Goal: Task Accomplishment & Management: Manage account settings

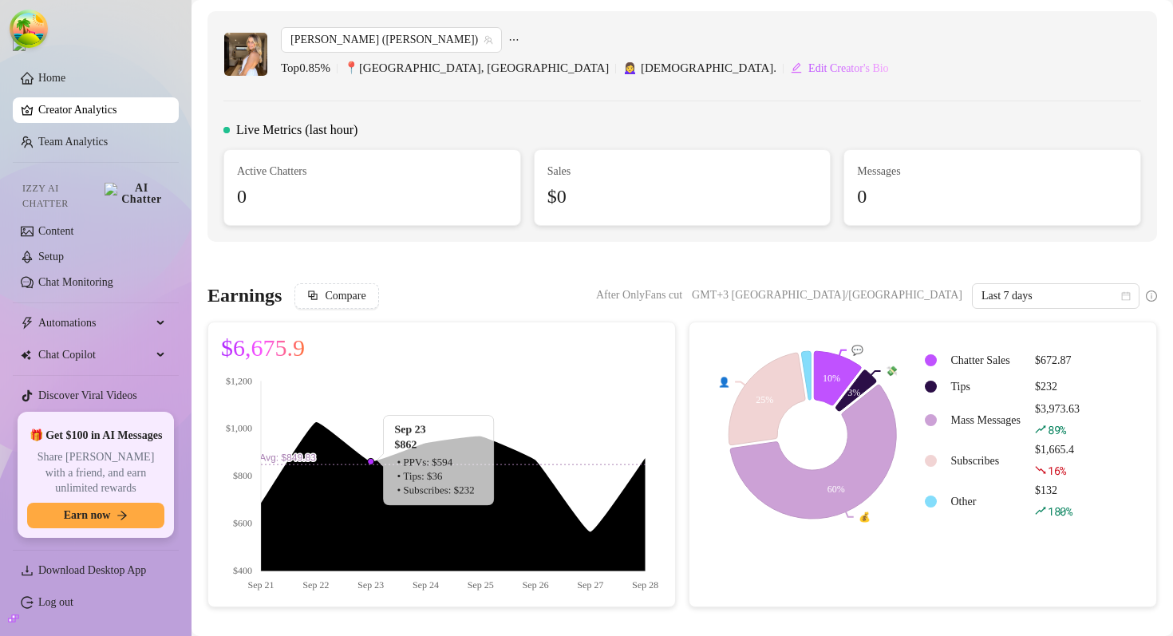
click at [664, 77] on div "[PERSON_NAME] ([PERSON_NAME]) Top 0.85 % 📍 [GEOGRAPHIC_DATA], [GEOGRAPHIC_DATA]…" at bounding box center [682, 54] width 918 height 54
click at [625, 163] on span "Sales" at bounding box center [682, 172] width 270 height 18
click at [641, 124] on div "Live Metrics (last hour)" at bounding box center [682, 129] width 918 height 19
click at [349, 132] on span "Live Metrics (last hour)" at bounding box center [296, 129] width 121 height 19
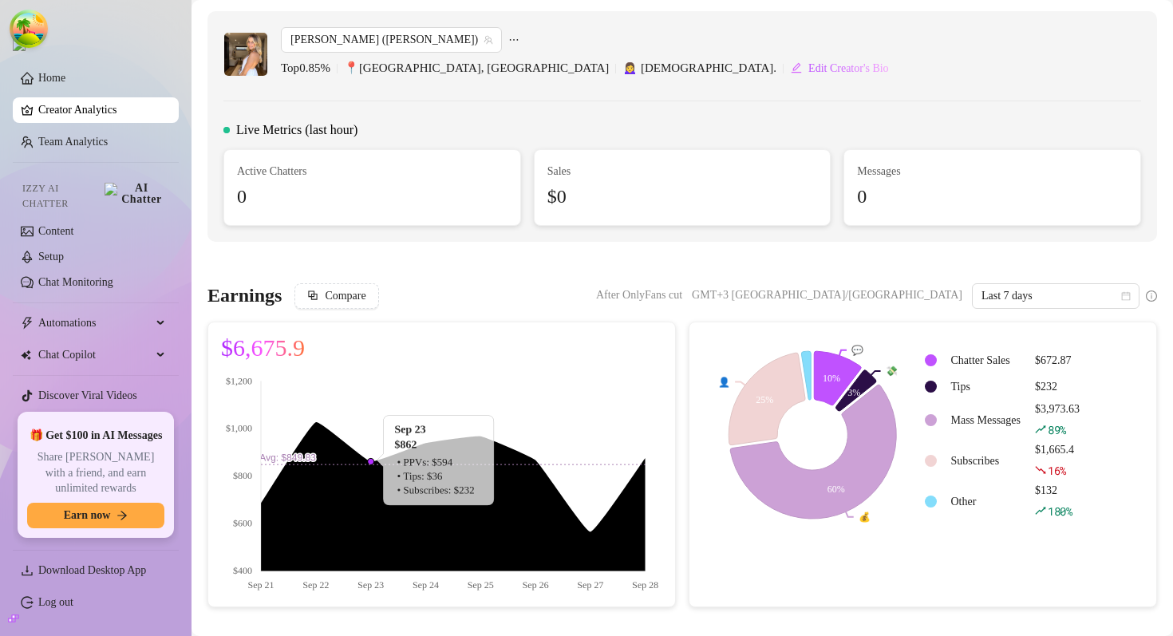
click at [318, 132] on span "Live Metrics (last hour)" at bounding box center [296, 129] width 121 height 19
click at [519, 106] on div "[PERSON_NAME] (charlisayshi) Top 0.85 % 📍 [GEOGRAPHIC_DATA], [GEOGRAPHIC_DATA] …" at bounding box center [681, 126] width 949 height 231
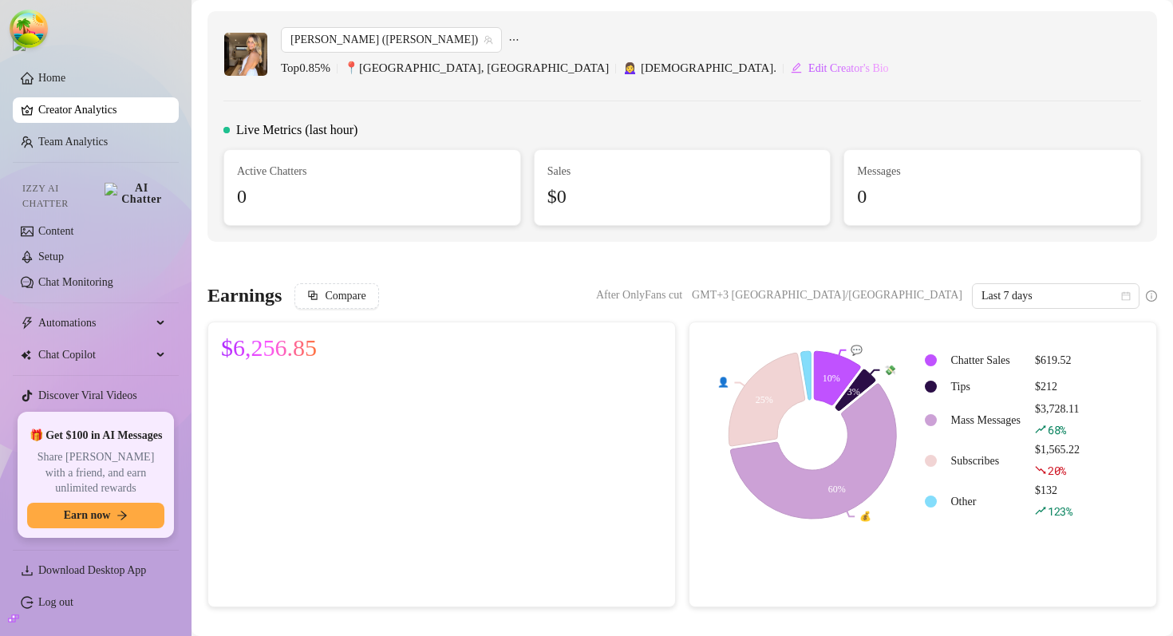
click at [678, 321] on div "Earnings Compare After OnlyFans cut GMT+3 Europe/Kiev Last 7 days $6,256.85 💬 💸…" at bounding box center [682, 445] width 962 height 324
click at [656, 121] on div "Live Metrics (last hour)" at bounding box center [682, 129] width 918 height 19
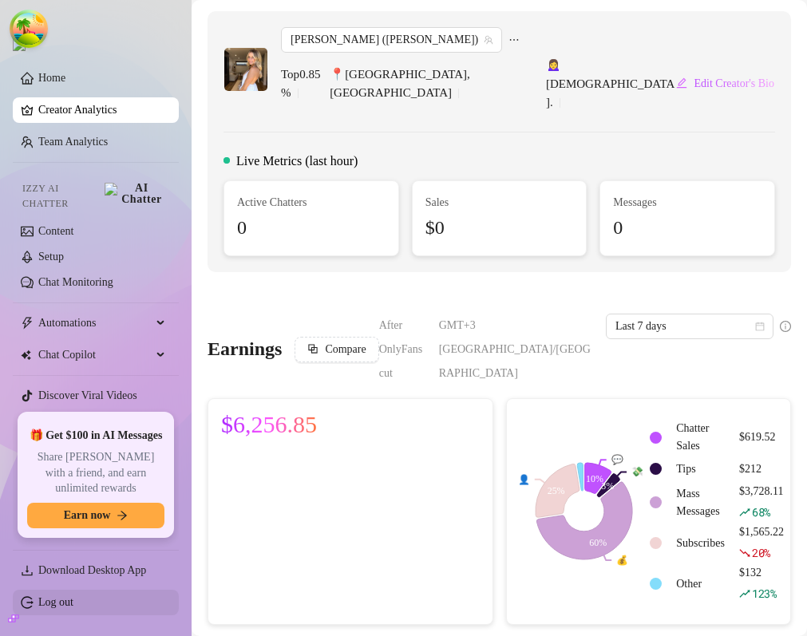
click at [48, 607] on link "Log out" at bounding box center [55, 602] width 35 height 12
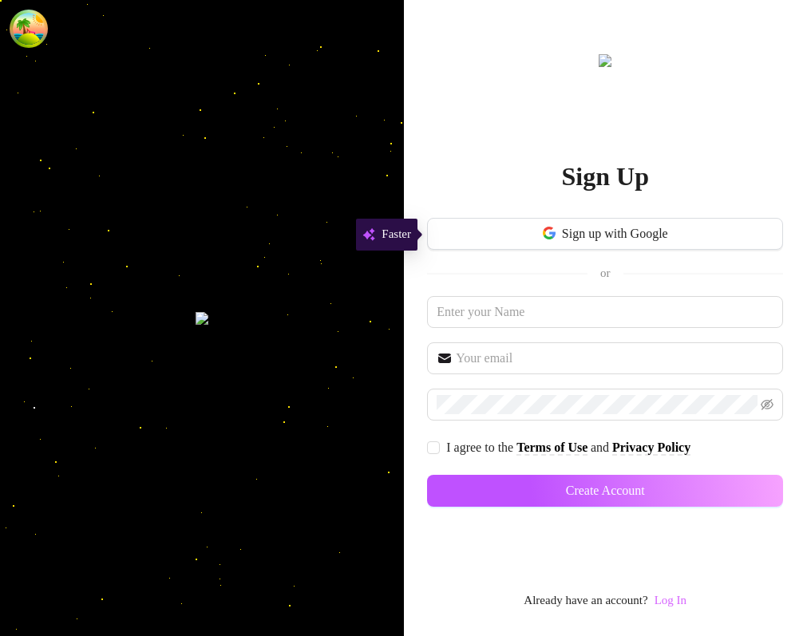
click at [670, 596] on link "Log In" at bounding box center [670, 600] width 32 height 13
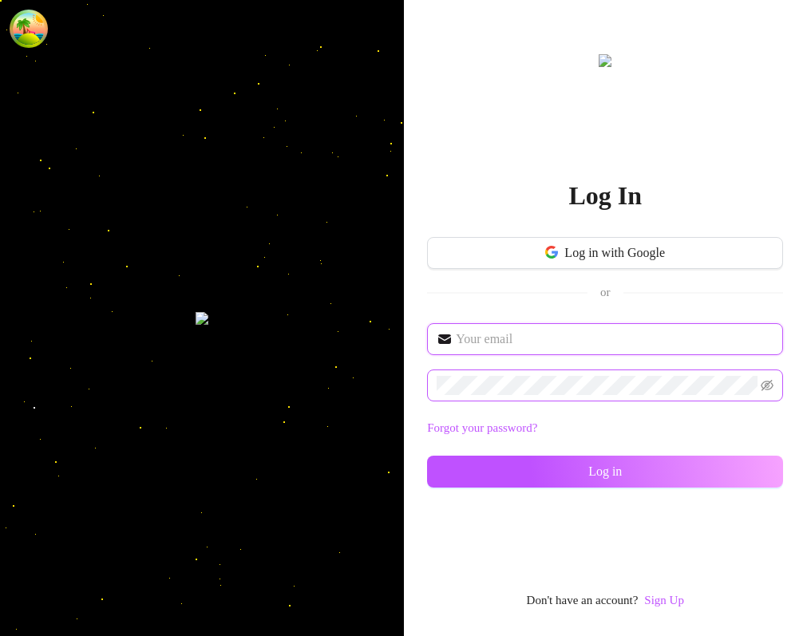
type input "dev@supercreator.app"
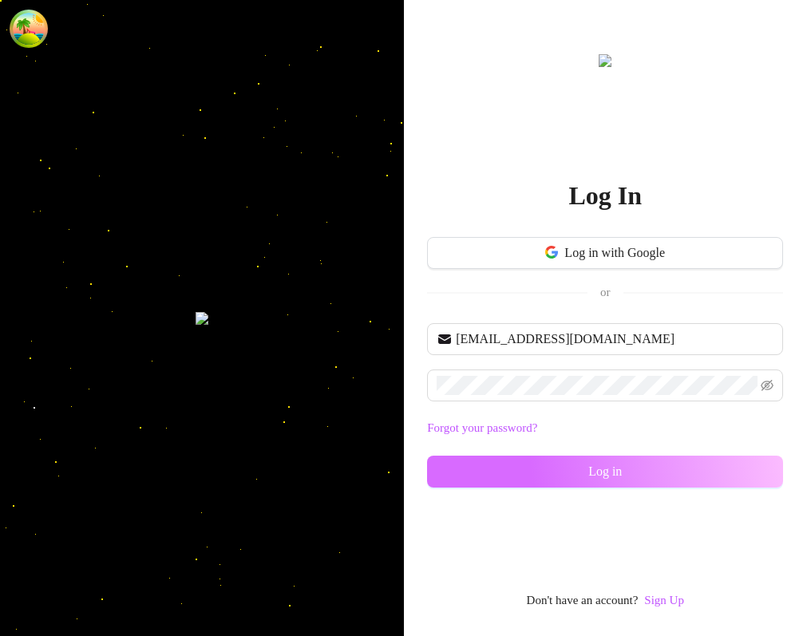
click at [559, 465] on button "Log in" at bounding box center [605, 472] width 356 height 32
